Goal: Information Seeking & Learning: Understand process/instructions

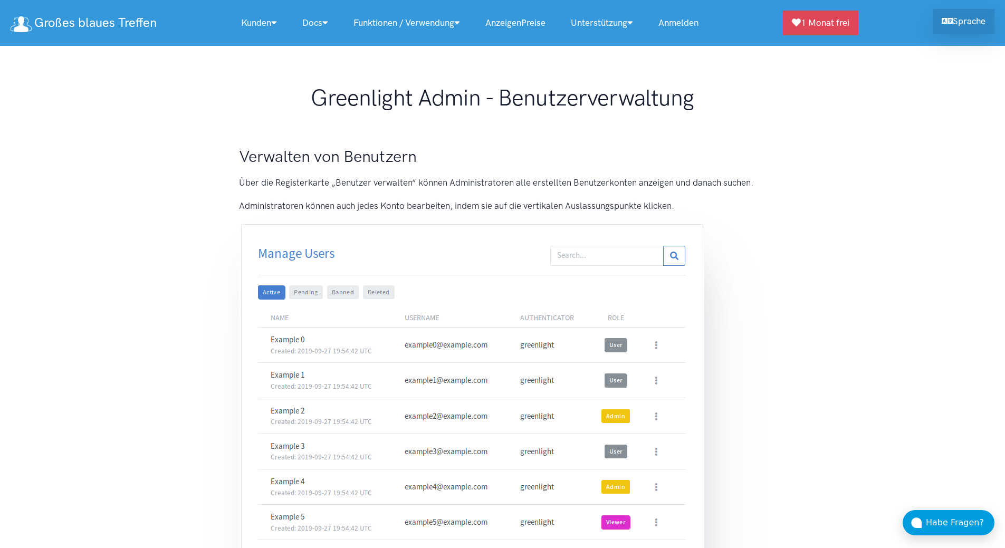
click at [974, 33] on link "Sprache" at bounding box center [964, 21] width 62 height 25
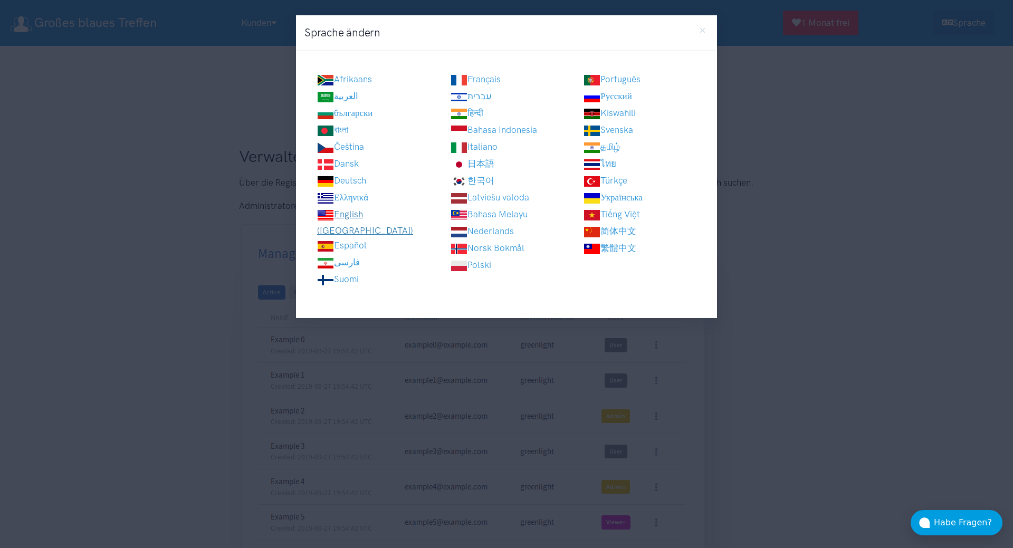
click at [355, 216] on link "English ([GEOGRAPHIC_DATA])" at bounding box center [365, 222] width 96 height 27
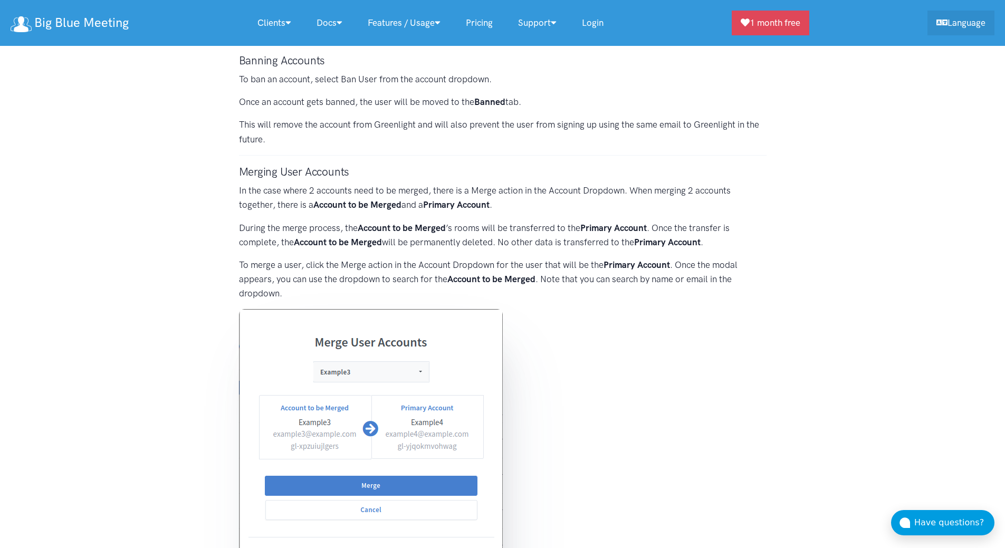
scroll to position [1835, 0]
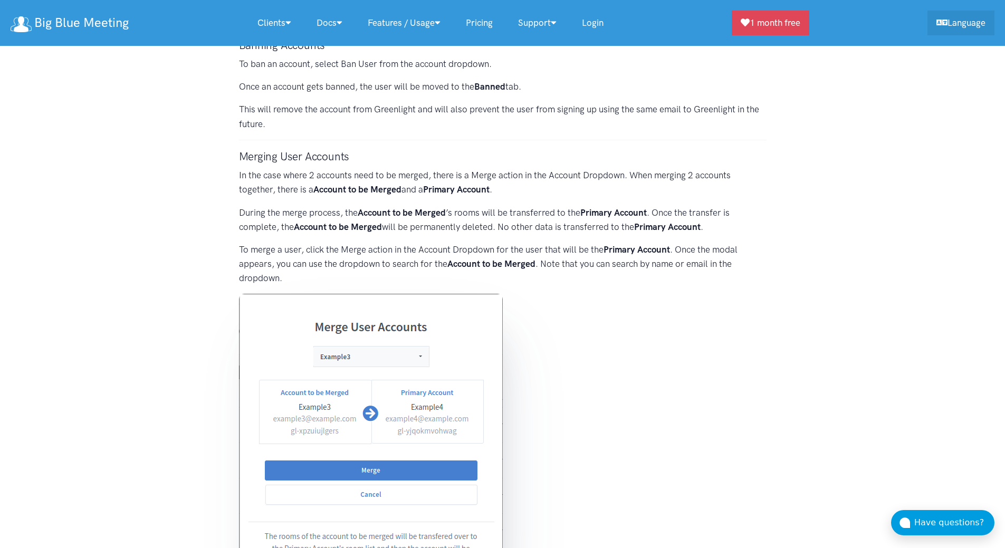
click at [577, 351] on figure at bounding box center [502, 442] width 527 height 297
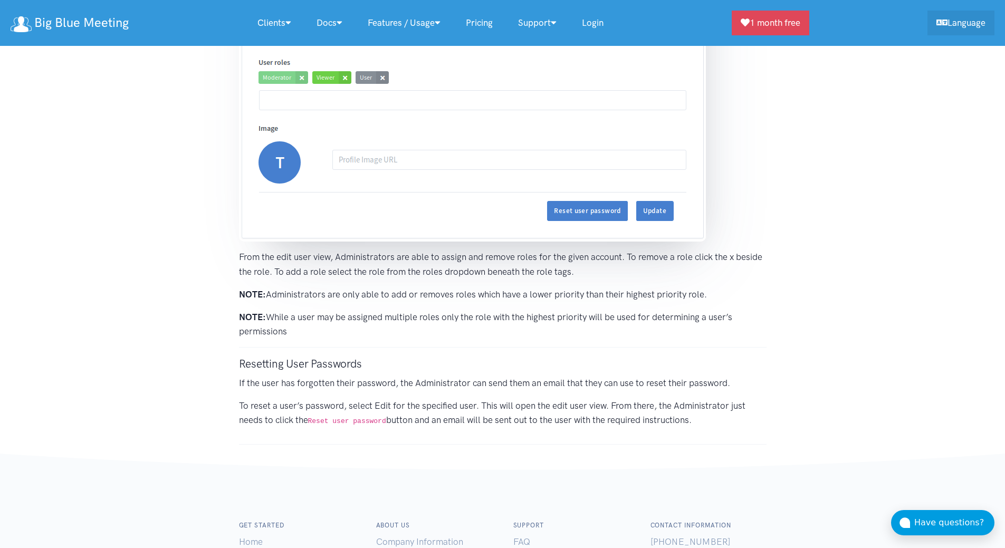
scroll to position [2789, 0]
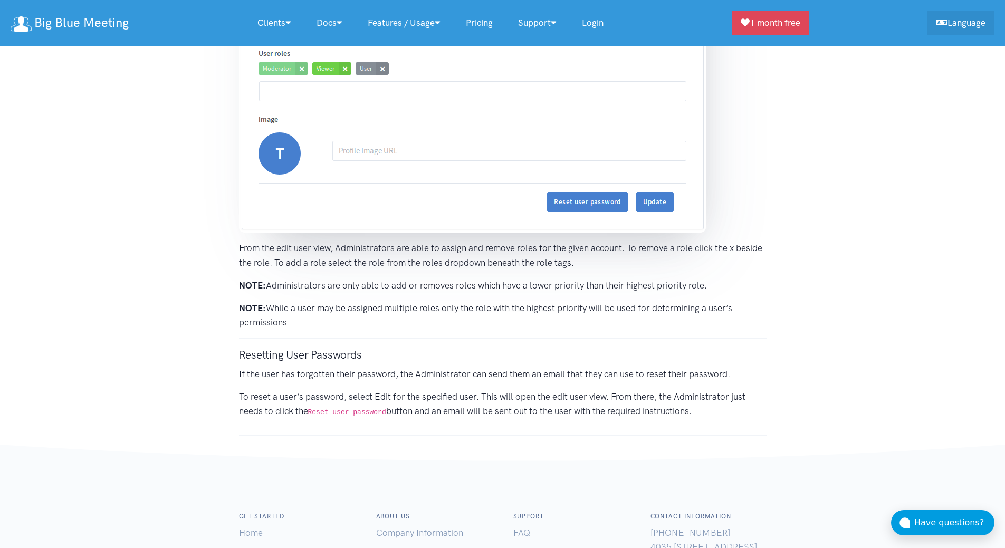
click at [702, 375] on p "If the user has forgotten their password, the Administrator can send them an em…" at bounding box center [502, 374] width 527 height 14
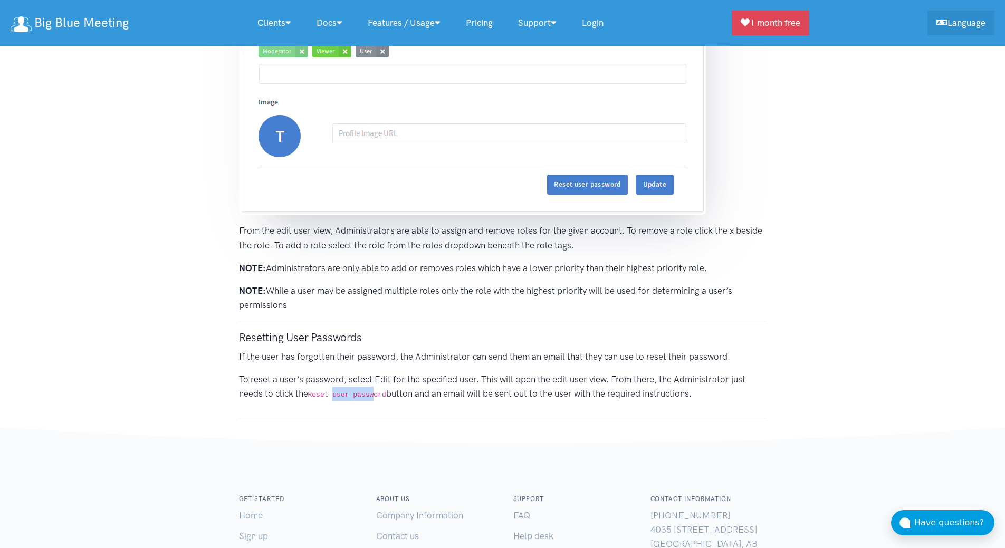
drag, startPoint x: 334, startPoint y: 397, endPoint x: 377, endPoint y: 399, distance: 42.2
click at [372, 400] on p "To reset a user’s password, select Edit for the specified user. This will open …" at bounding box center [502, 386] width 527 height 28
click at [377, 399] on p "To reset a user’s password, select Edit for the specified user. This will open …" at bounding box center [502, 386] width 527 height 28
